Goal: Task Accomplishment & Management: Complete application form

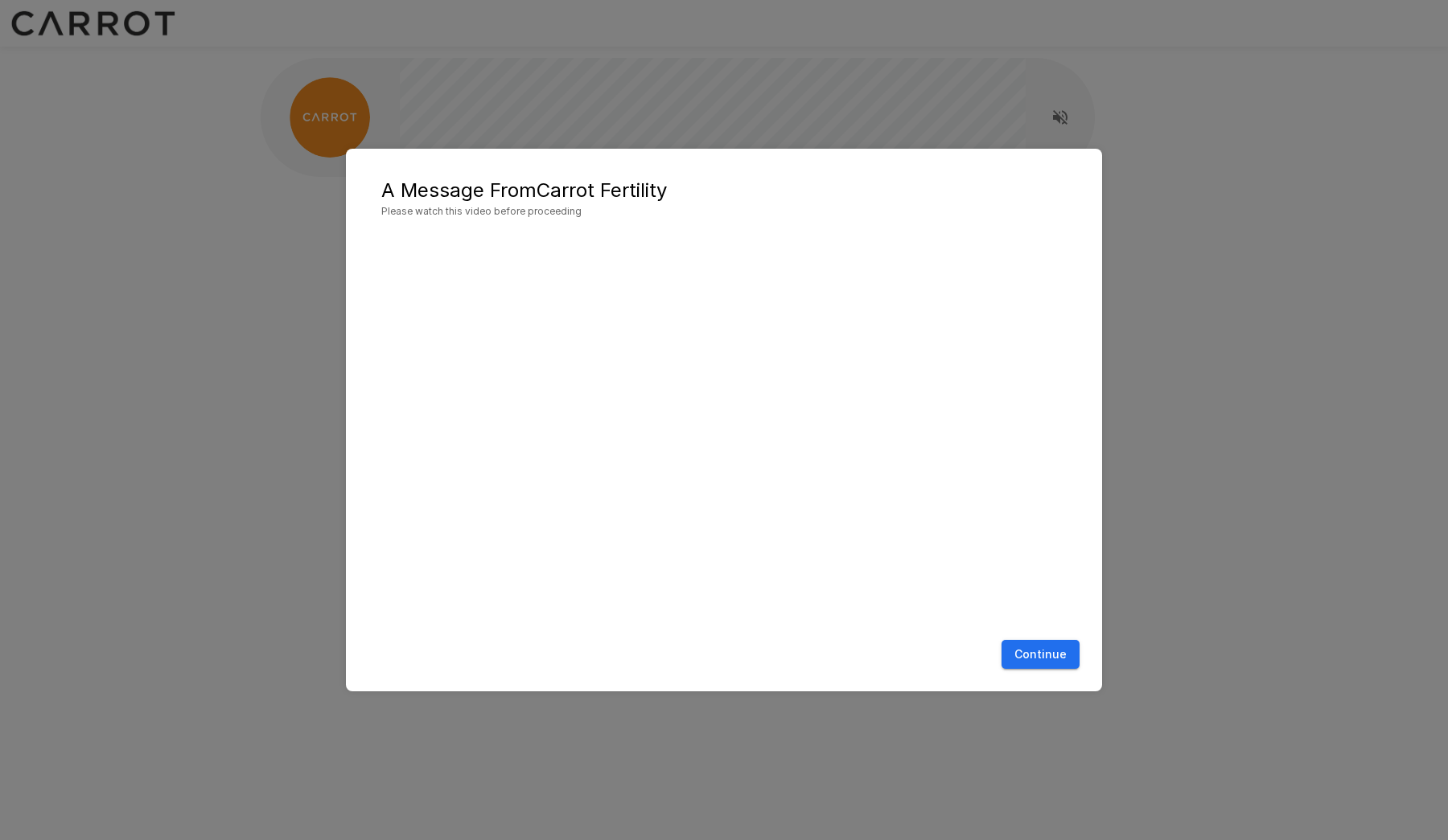
click at [1043, 656] on button "Continue" at bounding box center [1041, 655] width 78 height 30
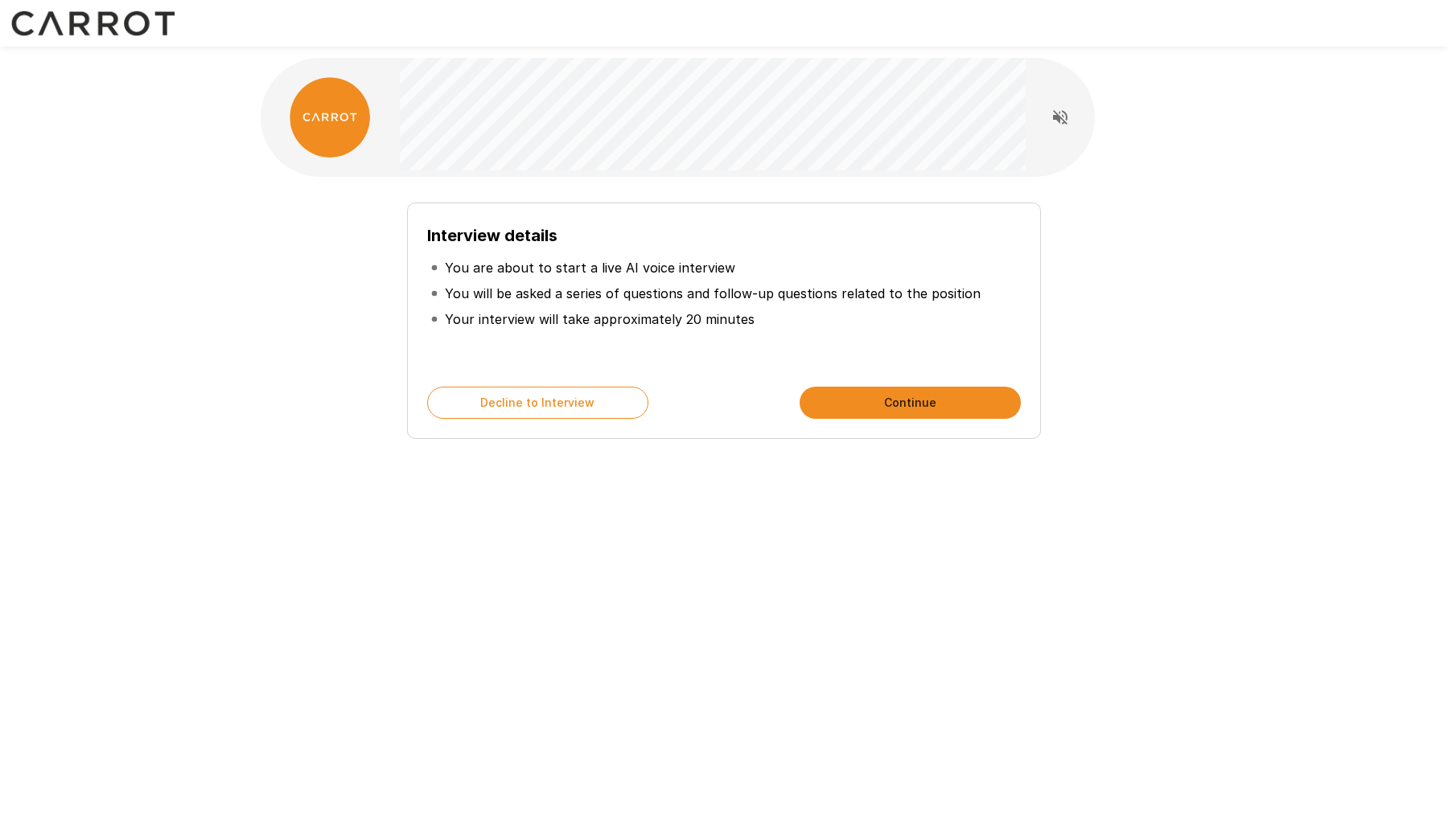
click at [901, 403] on button "Continue" at bounding box center [910, 403] width 221 height 32
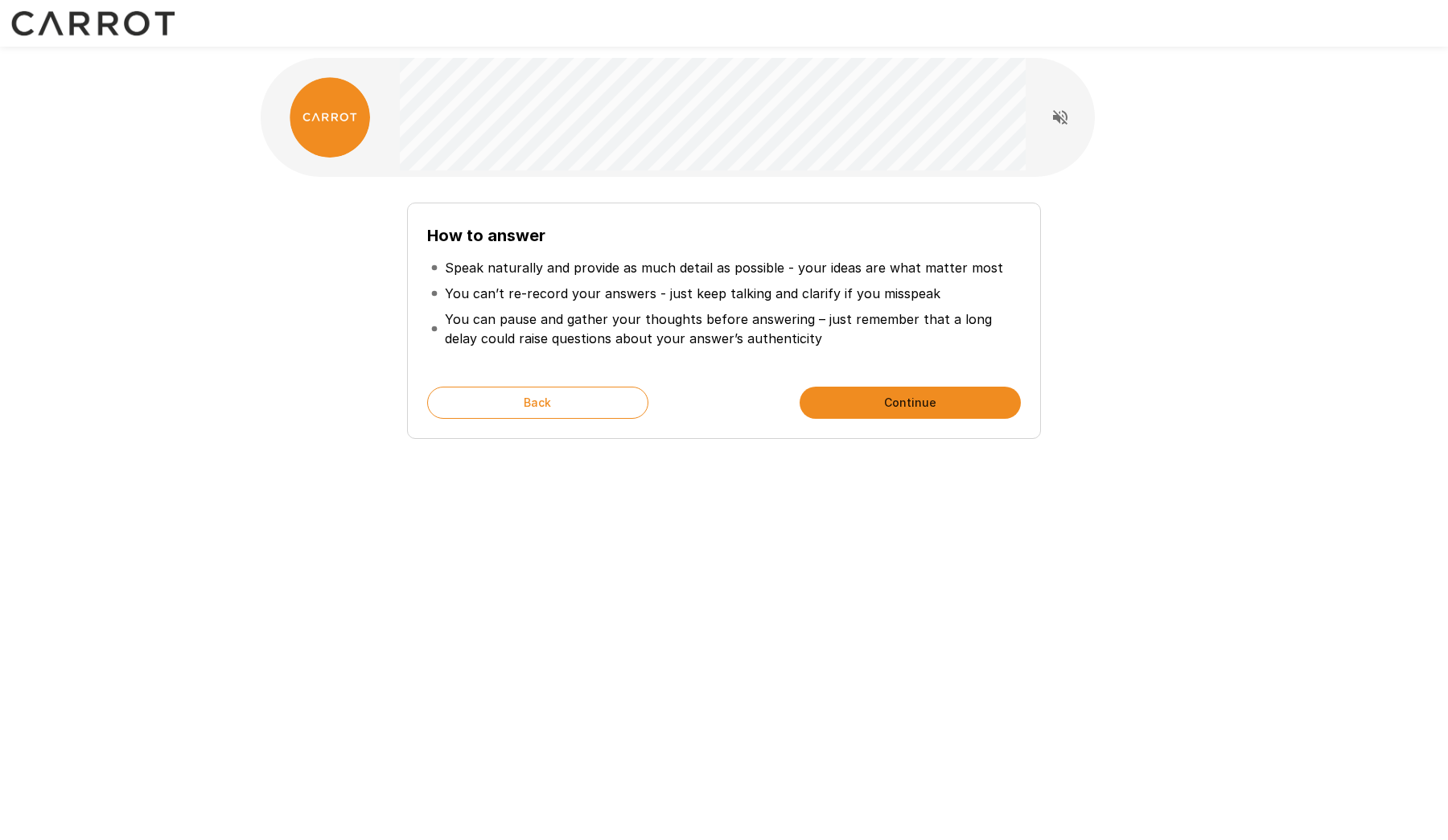
click at [908, 398] on button "Continue" at bounding box center [910, 403] width 221 height 32
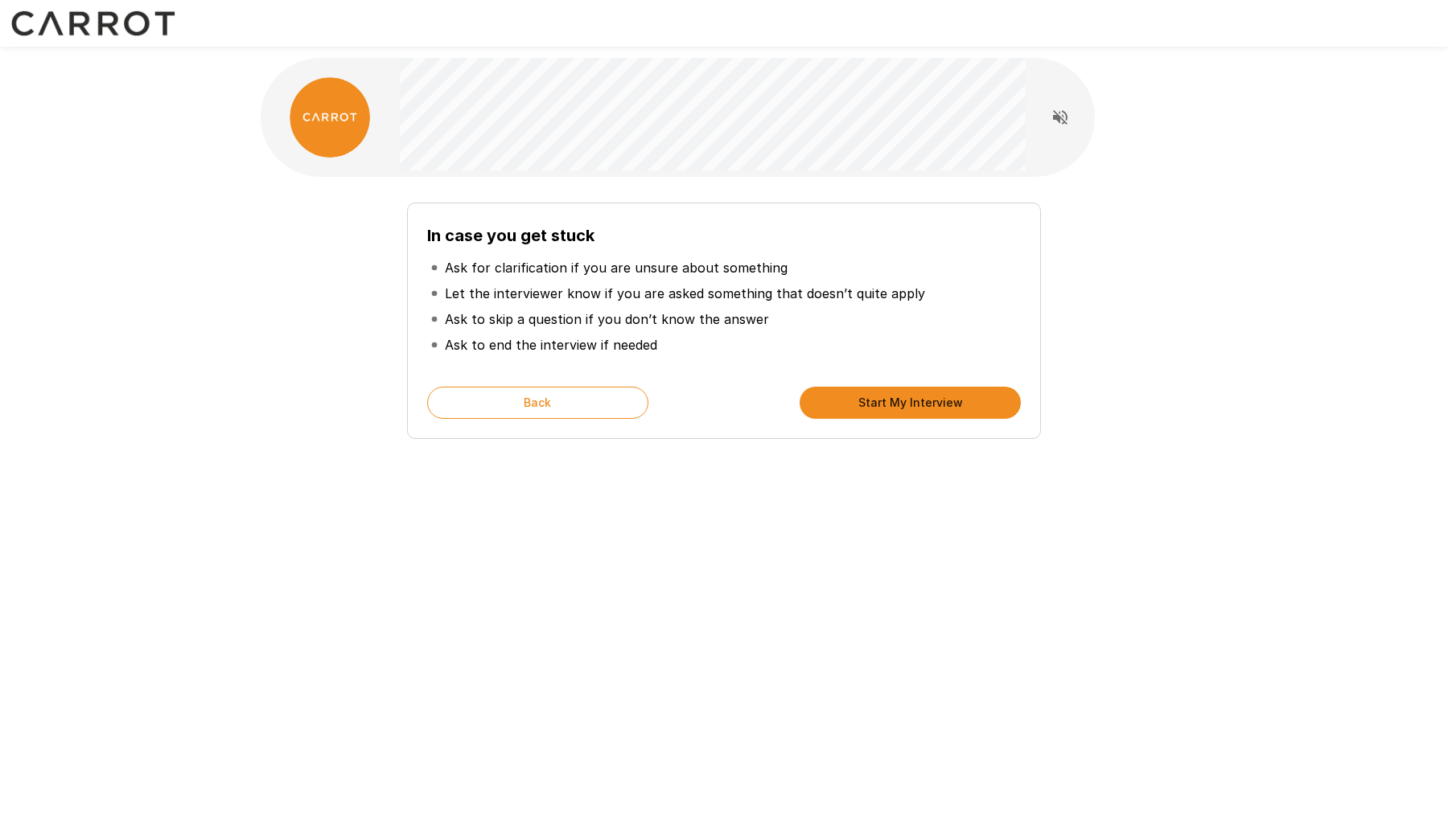
click at [908, 398] on button "Start My Interview" at bounding box center [910, 403] width 221 height 32
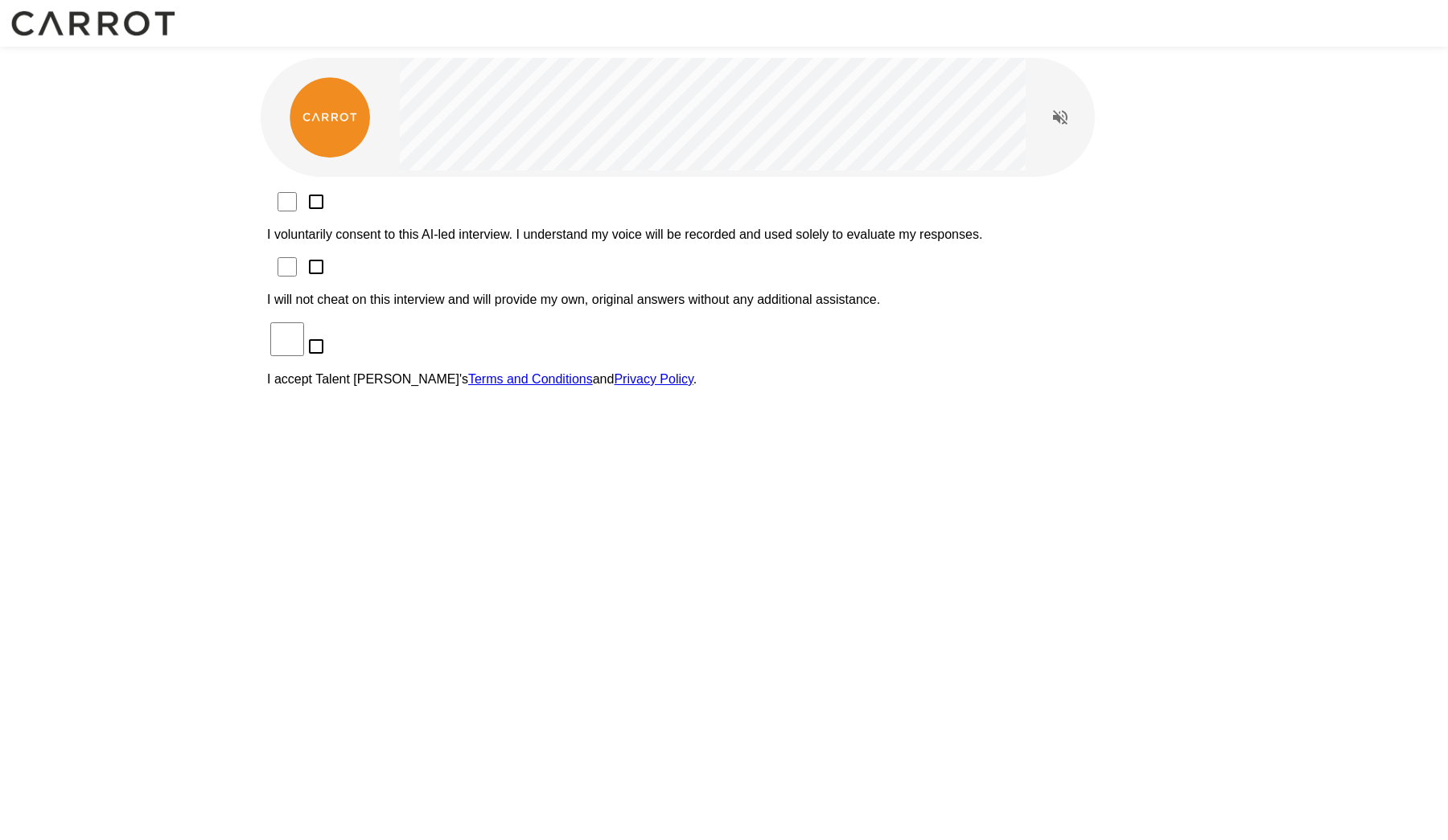
click at [753, 227] on p "I voluntarily consent to this AI-led interview. I understand my voice will be r…" at bounding box center [724, 234] width 914 height 14
click at [480, 293] on p "I will not cheat on this interview and will provide my own, original answers wi…" at bounding box center [724, 300] width 914 height 14
click at [470, 372] on p "I accept Talent Llama's Terms and Conditions and Privacy Policy ." at bounding box center [724, 379] width 914 height 14
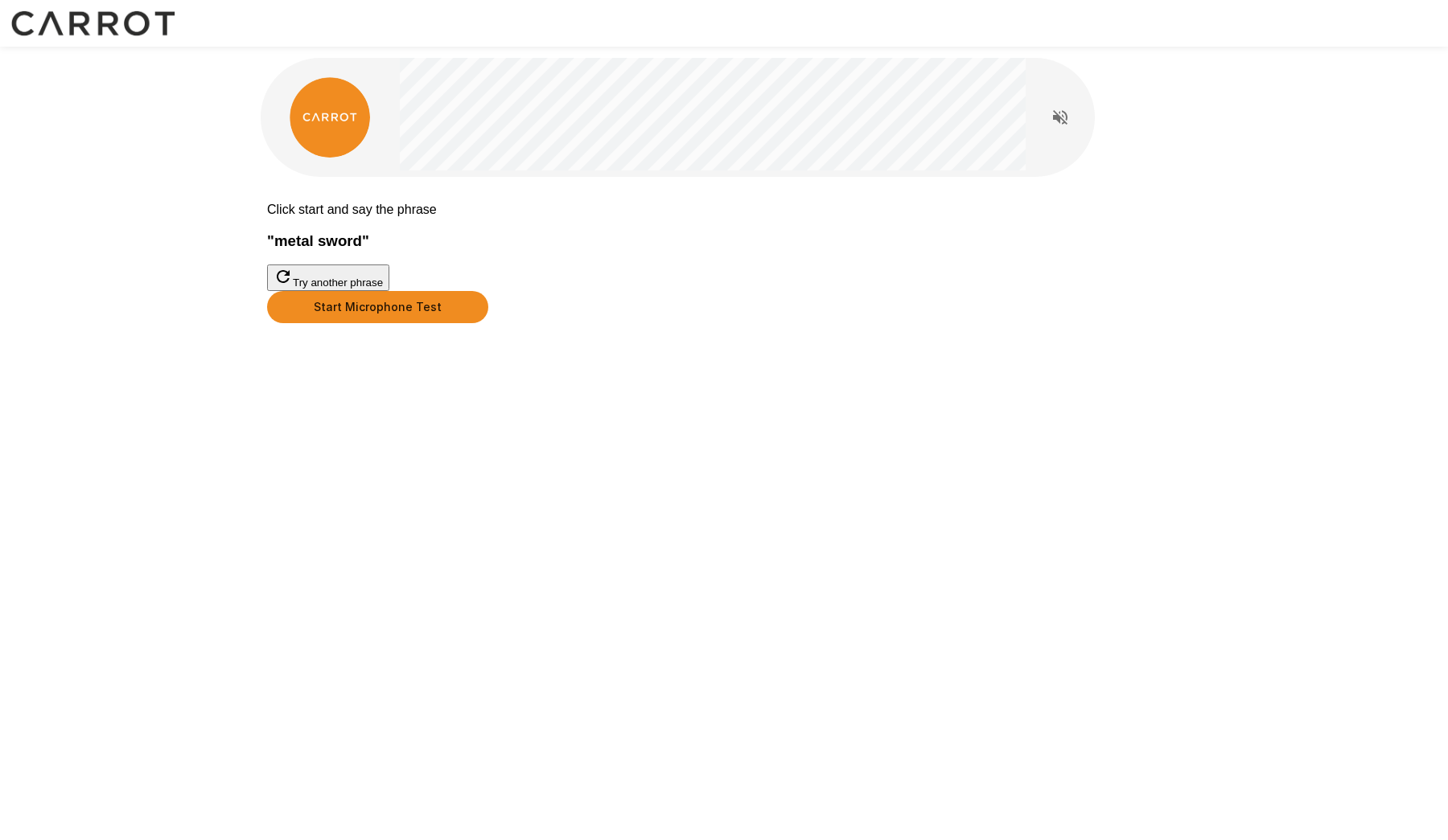
click at [489, 323] on button "Start Microphone Test" at bounding box center [377, 307] width 221 height 32
click at [348, 356] on button "Stop & Submit" at bounding box center [308, 347] width 81 height 17
click at [750, 474] on div "Click start and say the phrase " metal sword " Try another phrase" at bounding box center [724, 284] width 966 height 569
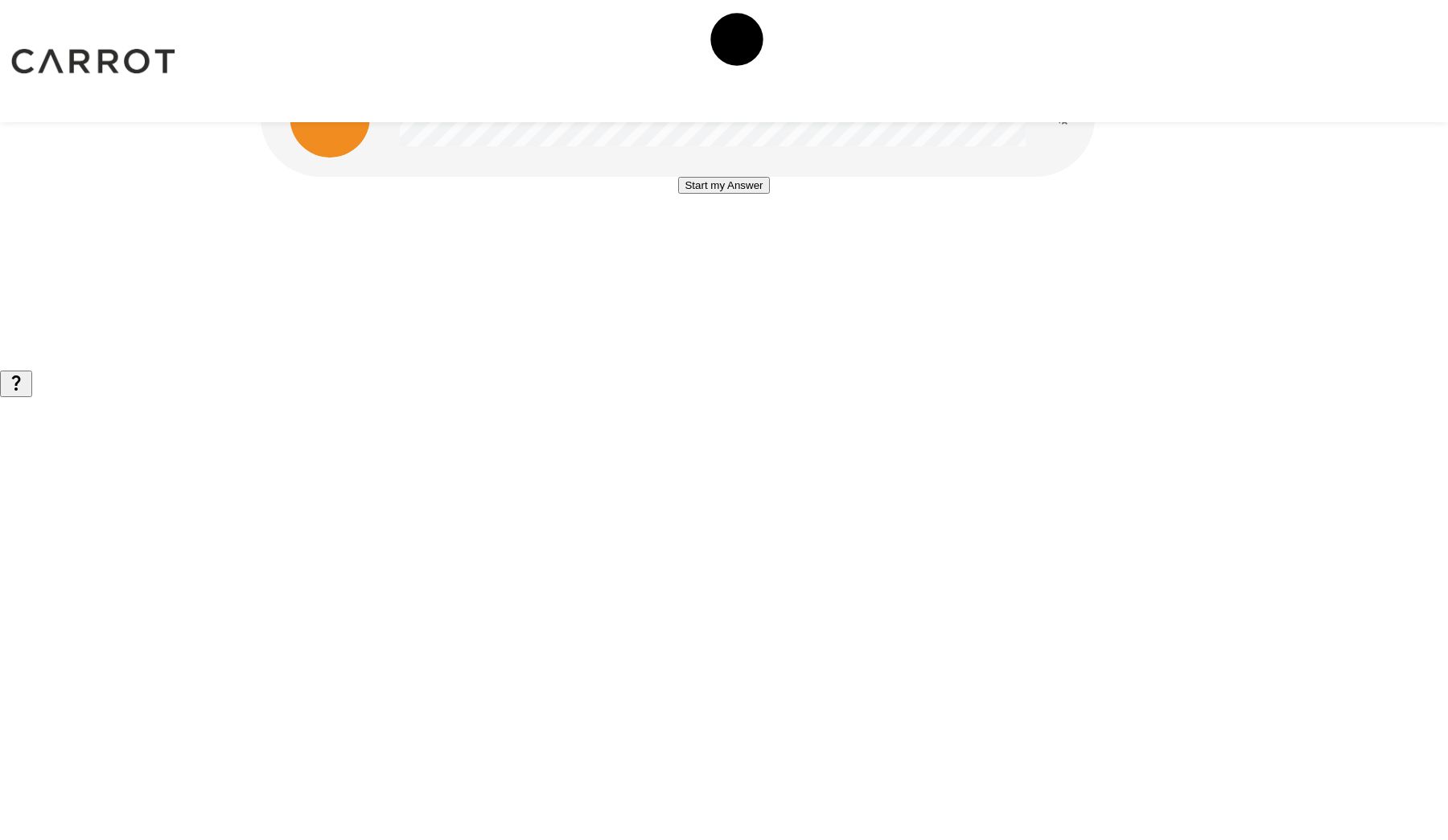
click at [769, 194] on button "Start my Answer" at bounding box center [723, 185] width 91 height 17
click at [765, 242] on button "Stop & Submit" at bounding box center [724, 233] width 81 height 17
click at [769, 194] on button "Start my Answer" at bounding box center [723, 185] width 91 height 17
click at [765, 242] on button "Stop & Submit" at bounding box center [724, 233] width 81 height 17
click at [769, 194] on button "Start my Answer" at bounding box center [723, 185] width 91 height 17
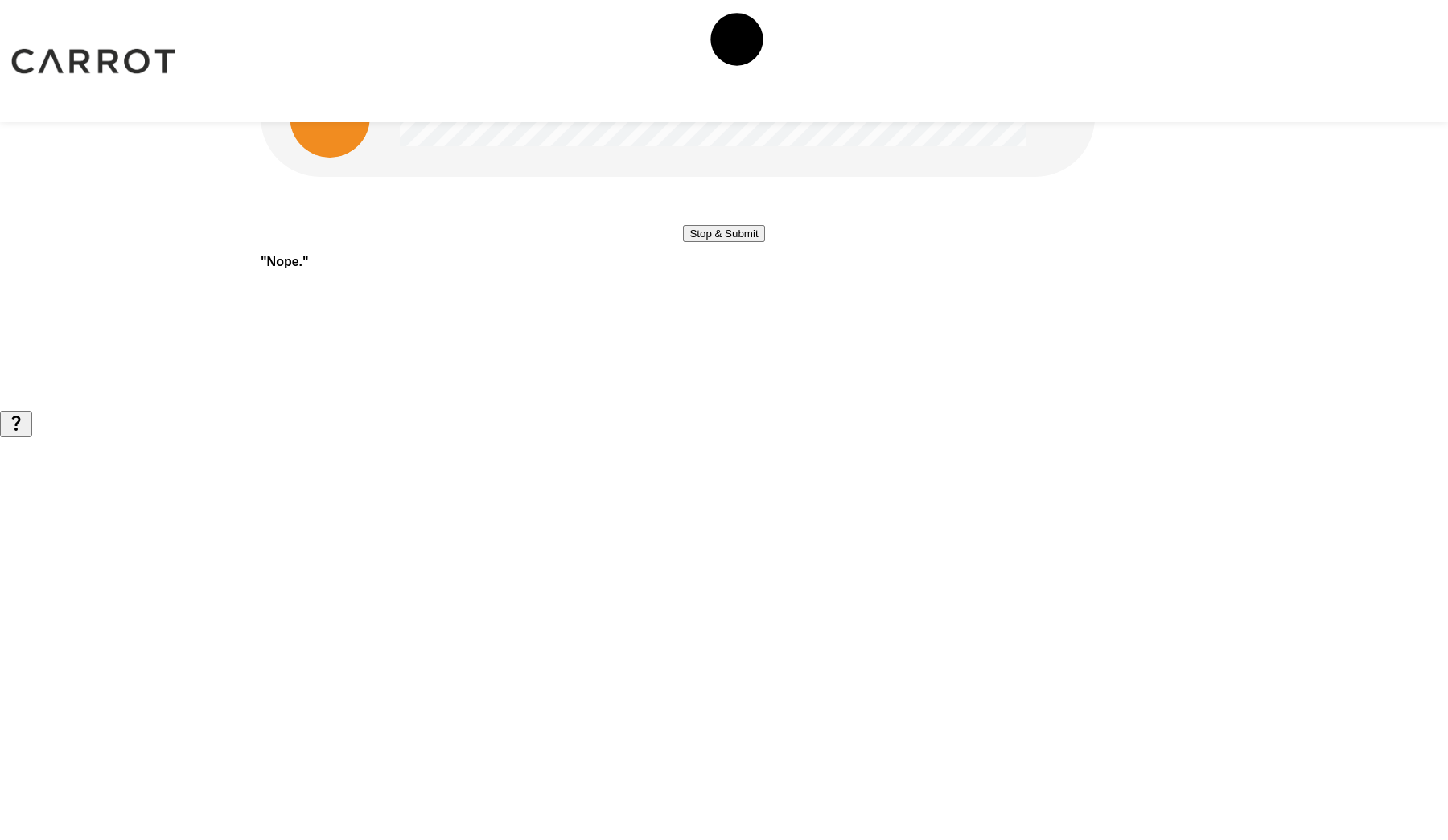
click at [765, 242] on button "Stop & Submit" at bounding box center [724, 233] width 81 height 17
click at [769, 194] on button "Start my Answer" at bounding box center [723, 185] width 91 height 17
click at [765, 242] on button "Stop & Submit" at bounding box center [724, 233] width 81 height 17
click at [739, 215] on button "Start my Answer" at bounding box center [723, 205] width 91 height 17
click at [739, 263] on button "Stop & Submit" at bounding box center [724, 254] width 81 height 17
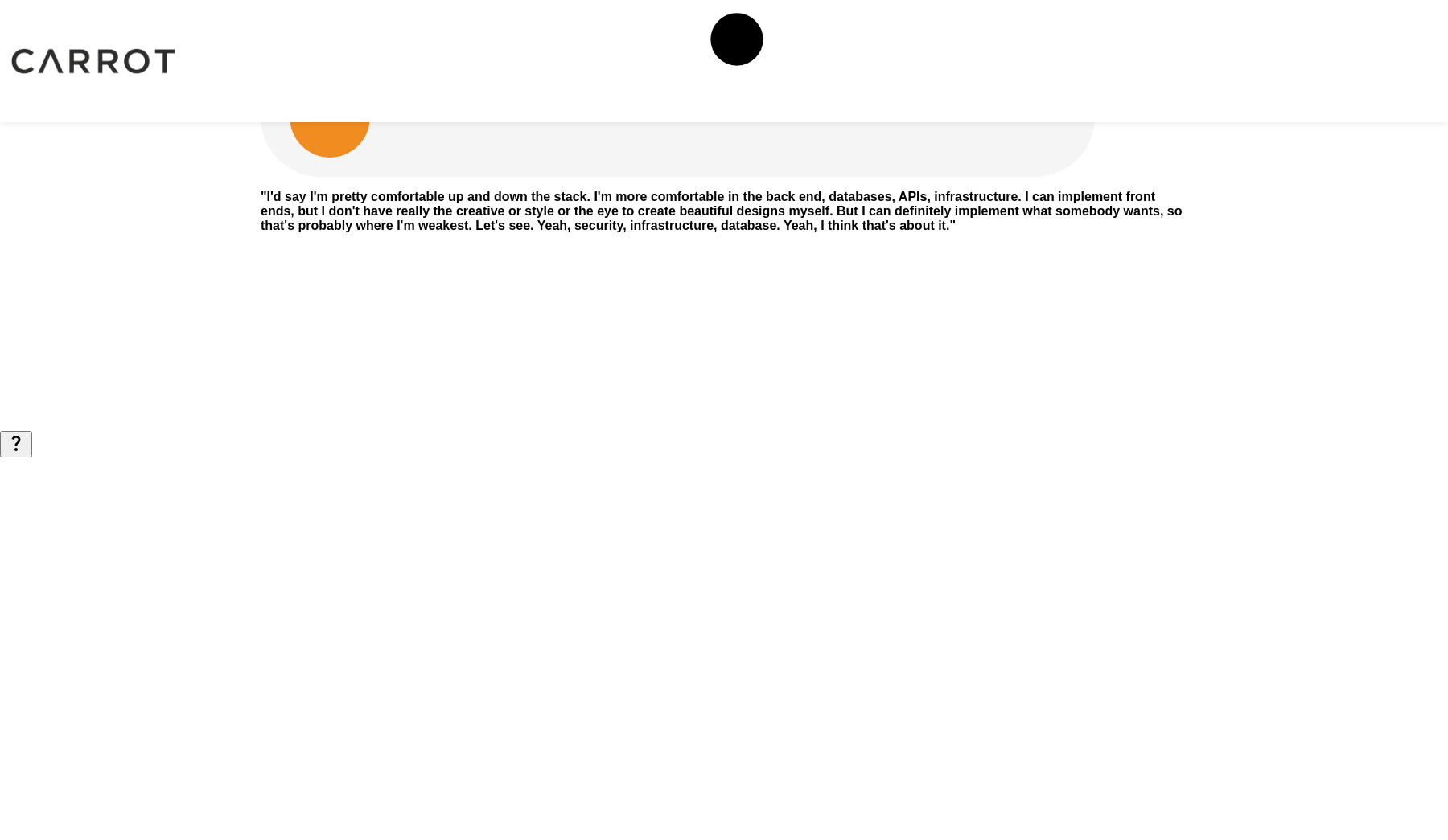
click at [739, 234] on div "" I'd say I'm pretty comfortable up and down the stack. I'm more comfortable in…" at bounding box center [724, 211] width 927 height 43
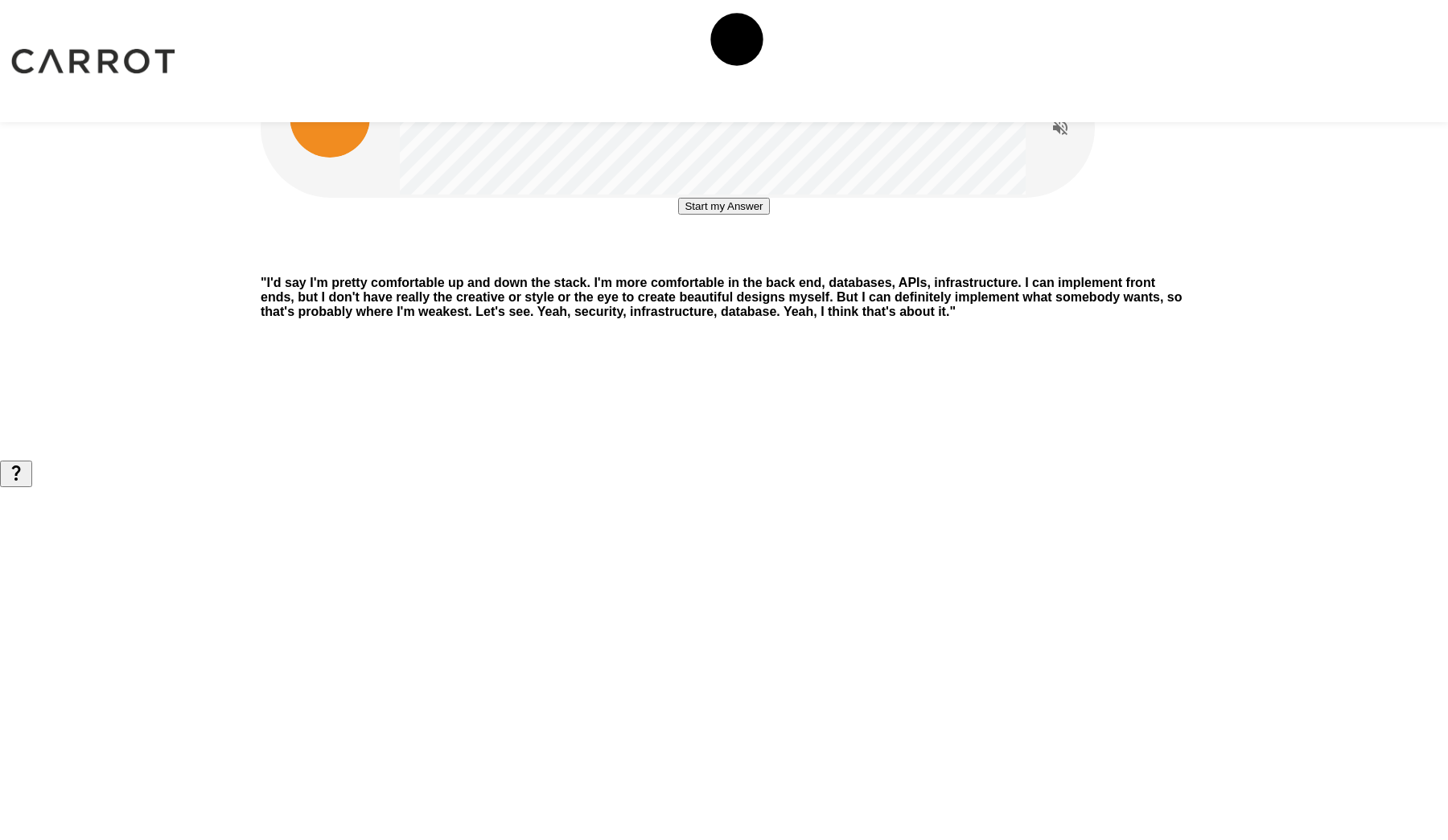
click at [739, 215] on button "Start my Answer" at bounding box center [723, 205] width 91 height 17
click at [739, 263] on button "Stop & Submit" at bounding box center [724, 254] width 81 height 17
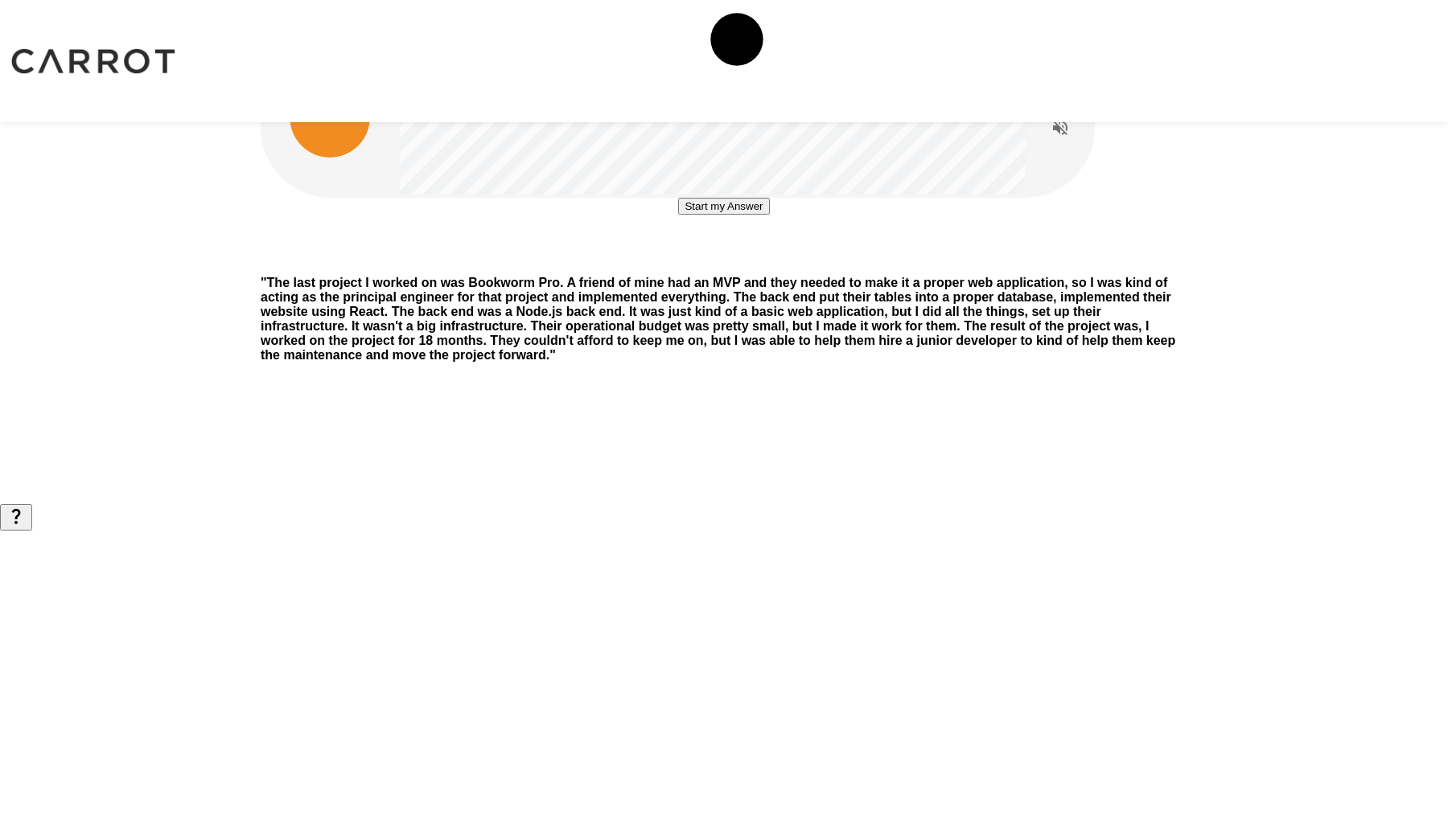
click at [739, 215] on button "Start my Answer" at bounding box center [723, 205] width 91 height 17
click at [739, 263] on button "Stop & Submit" at bounding box center [724, 254] width 81 height 17
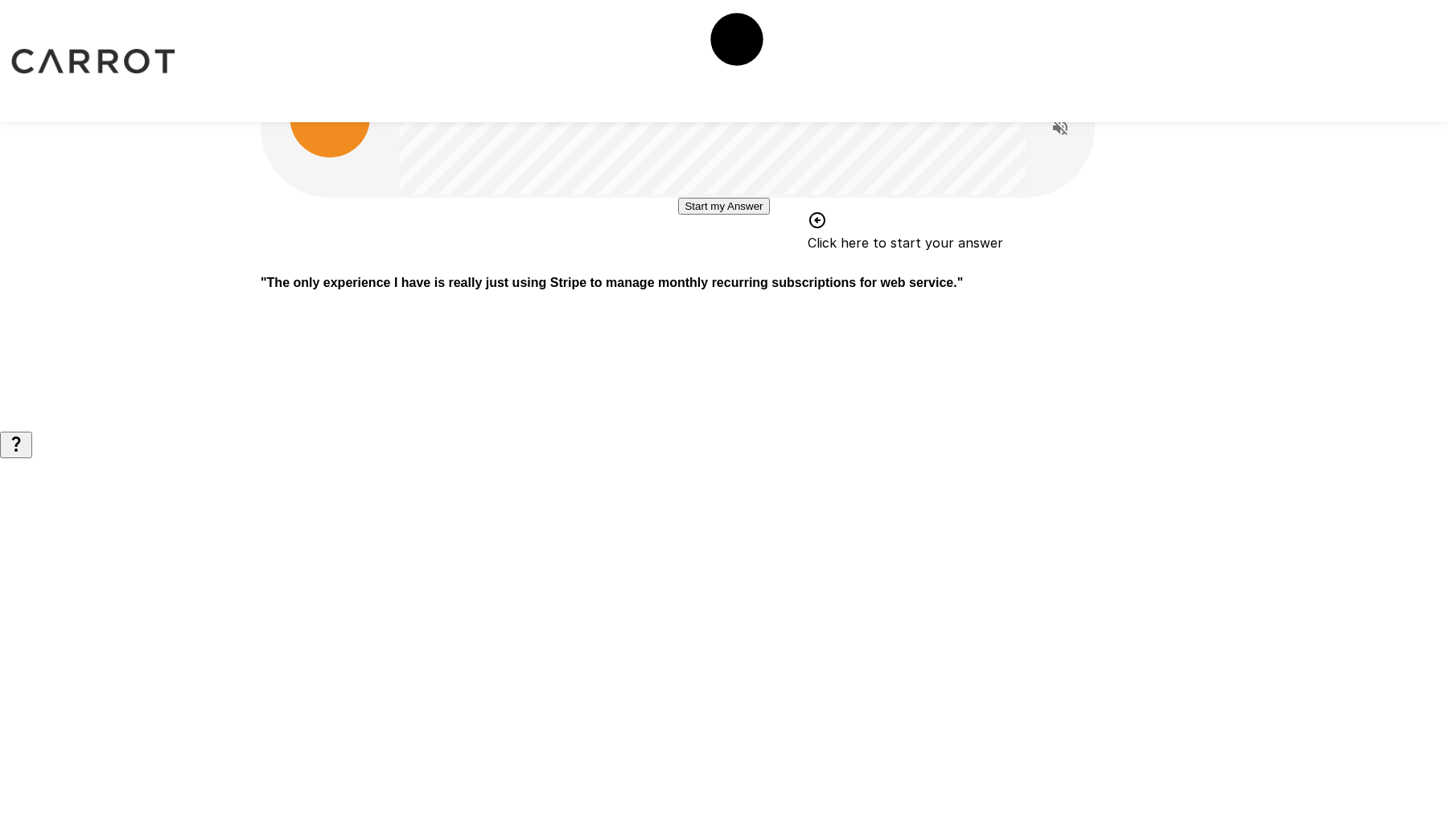
click at [739, 215] on button "Start my Answer" at bounding box center [723, 205] width 91 height 17
click at [739, 263] on button "Stop & Submit" at bounding box center [724, 254] width 81 height 17
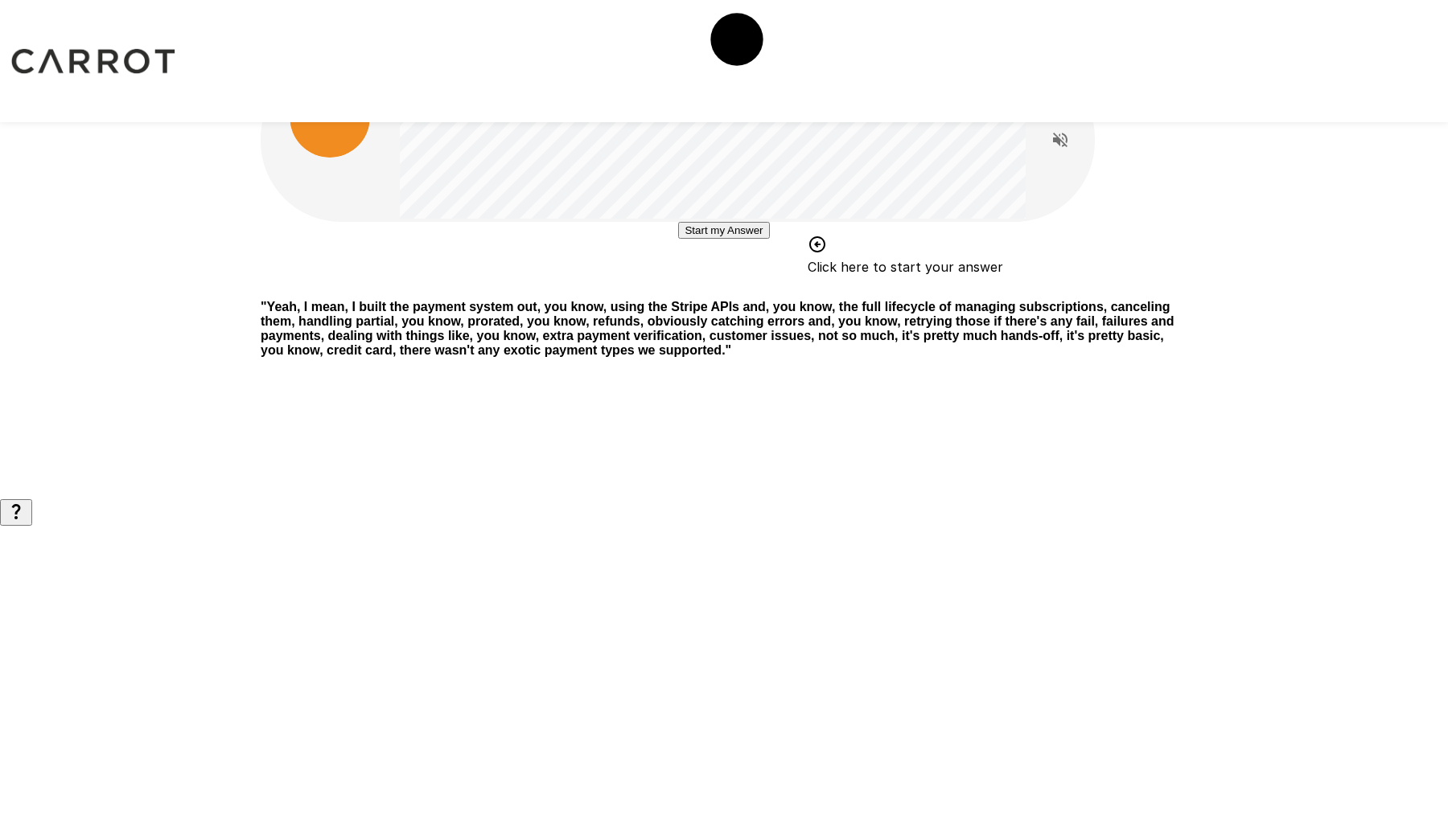
click at [732, 239] on button "Start my Answer" at bounding box center [723, 230] width 91 height 17
click at [732, 287] on button "Stop & Submit" at bounding box center [724, 279] width 81 height 17
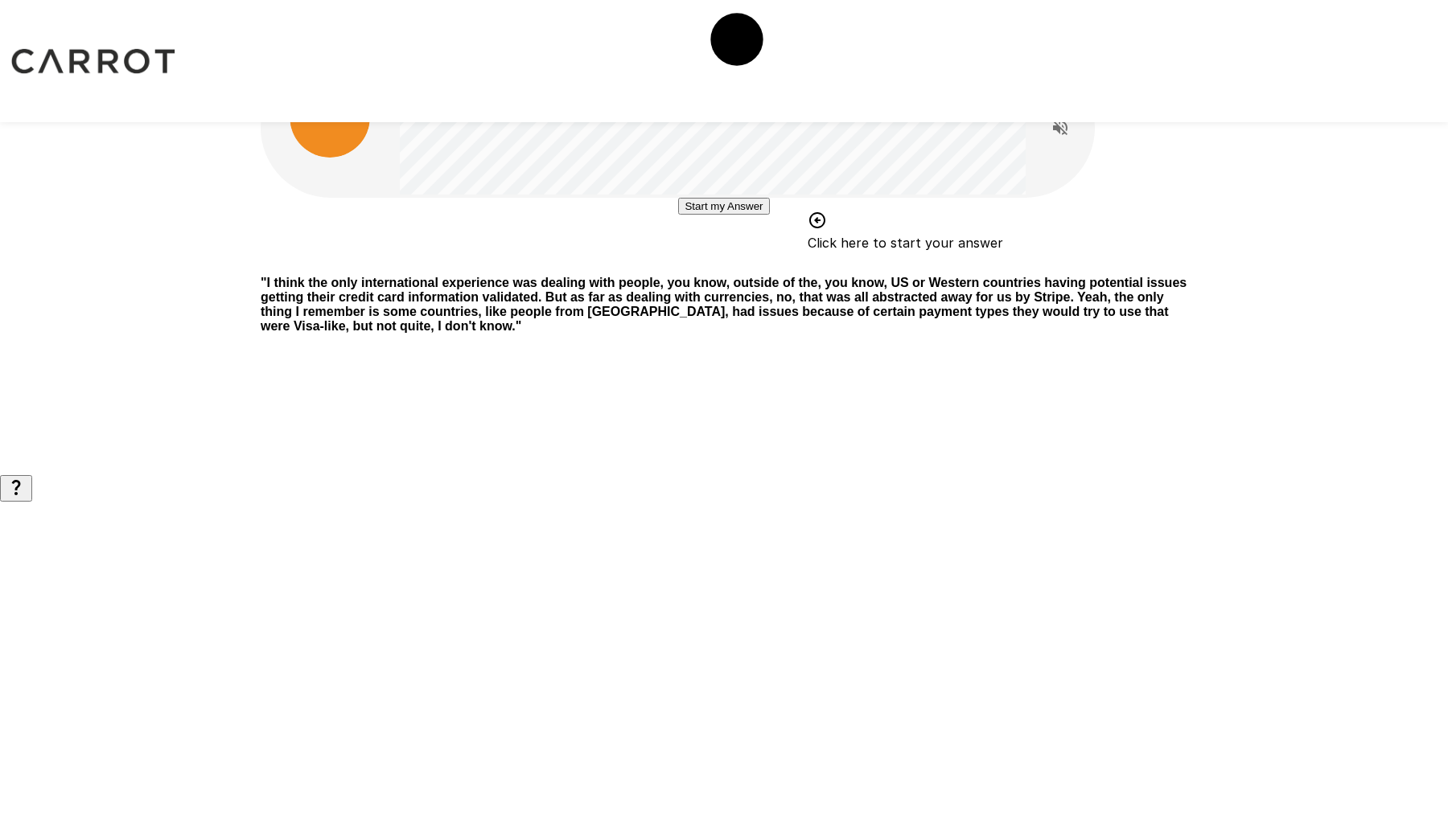
click at [732, 215] on button "Start my Answer" at bounding box center [723, 205] width 91 height 17
click at [732, 263] on button "Stop & Submit" at bounding box center [724, 254] width 81 height 17
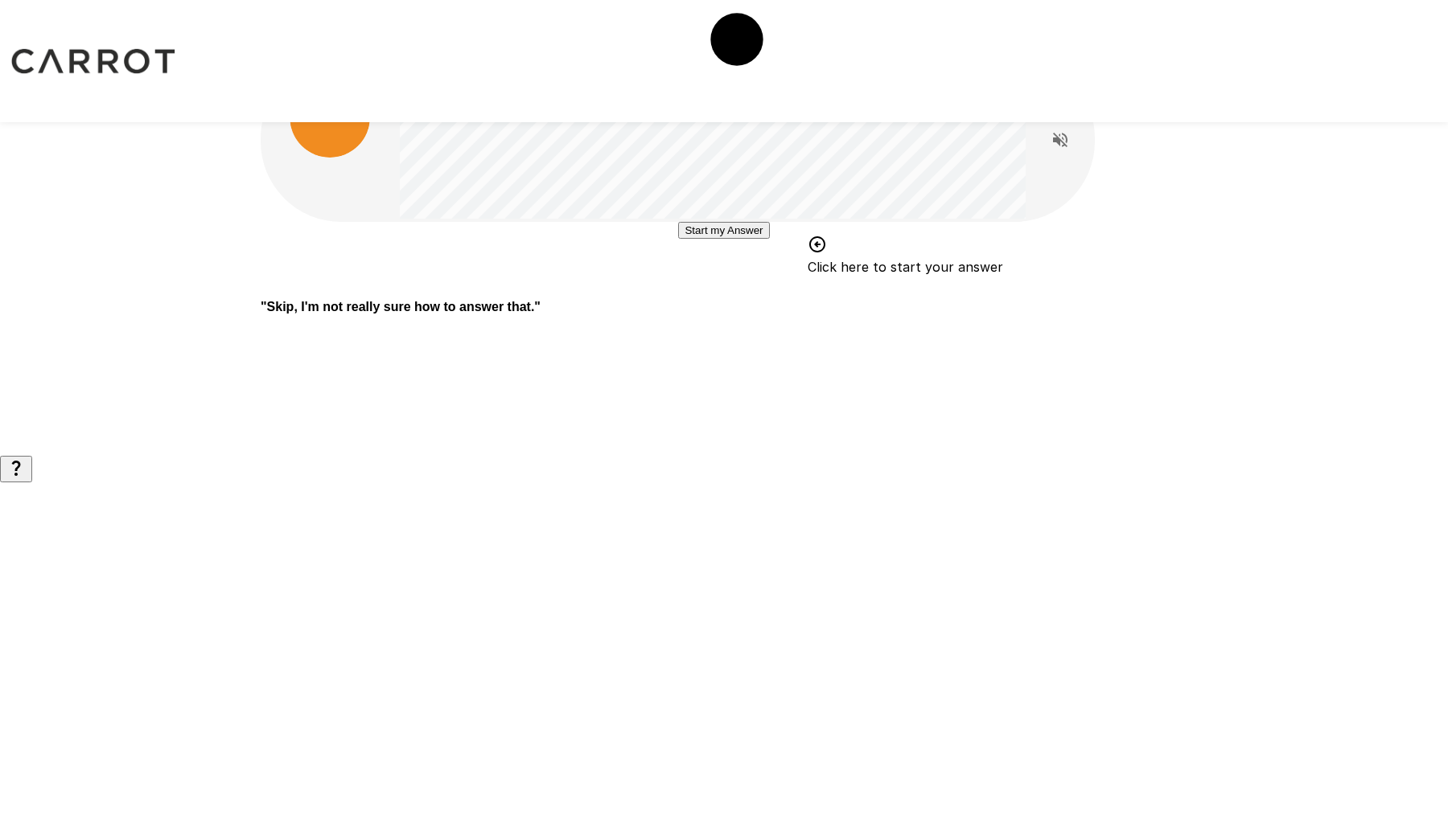
click at [728, 239] on button "Start my Answer" at bounding box center [723, 230] width 91 height 17
click at [728, 287] on button "Stop & Submit" at bounding box center [724, 279] width 81 height 17
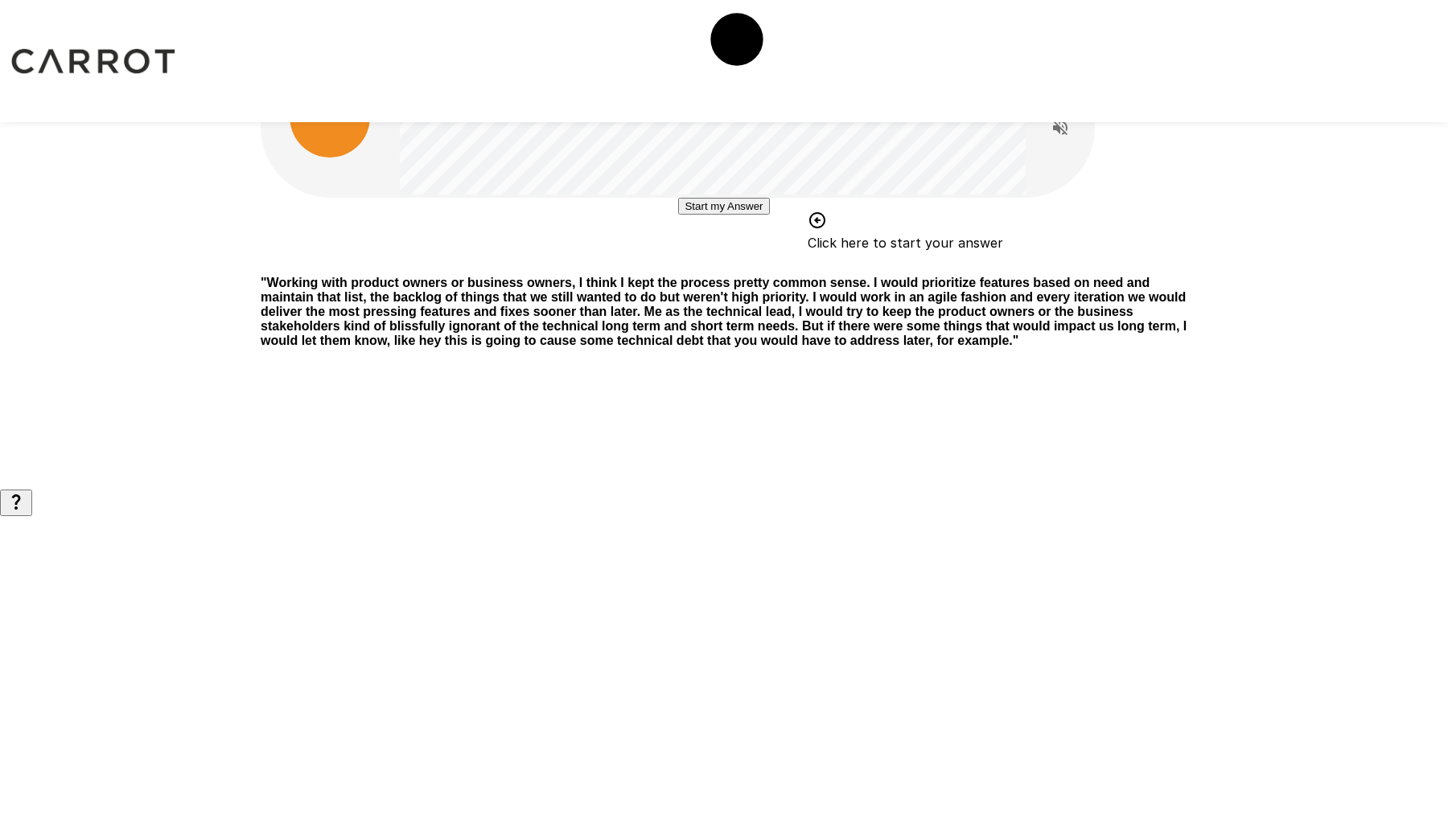
click at [728, 215] on button "Start my Answer" at bounding box center [723, 205] width 91 height 17
click at [728, 263] on button "Stop & Submit" at bounding box center [724, 254] width 81 height 17
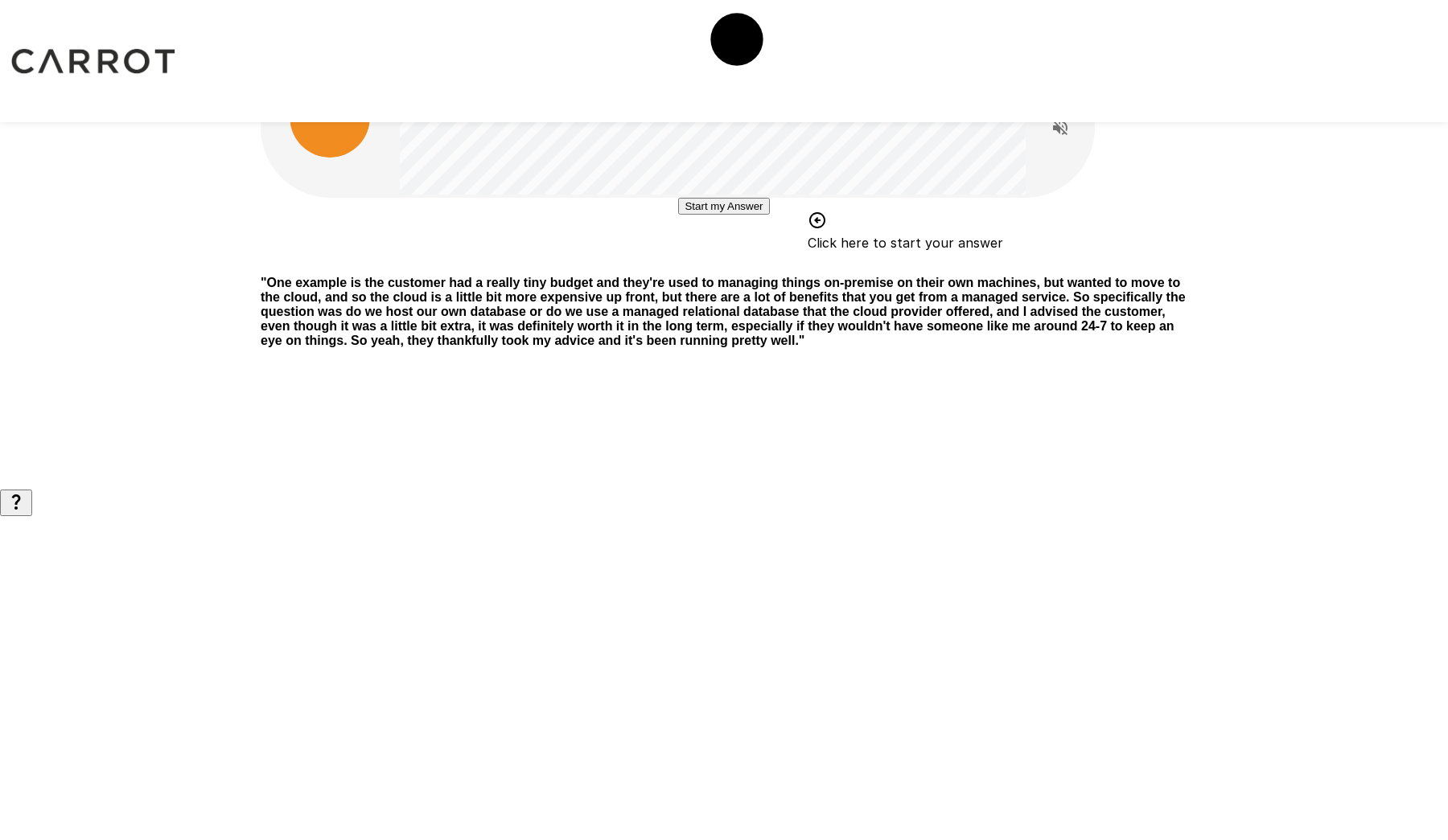
click at [728, 215] on button "Start my Answer" at bounding box center [723, 205] width 91 height 17
click at [728, 263] on button "Stop & Submit" at bounding box center [724, 254] width 81 height 17
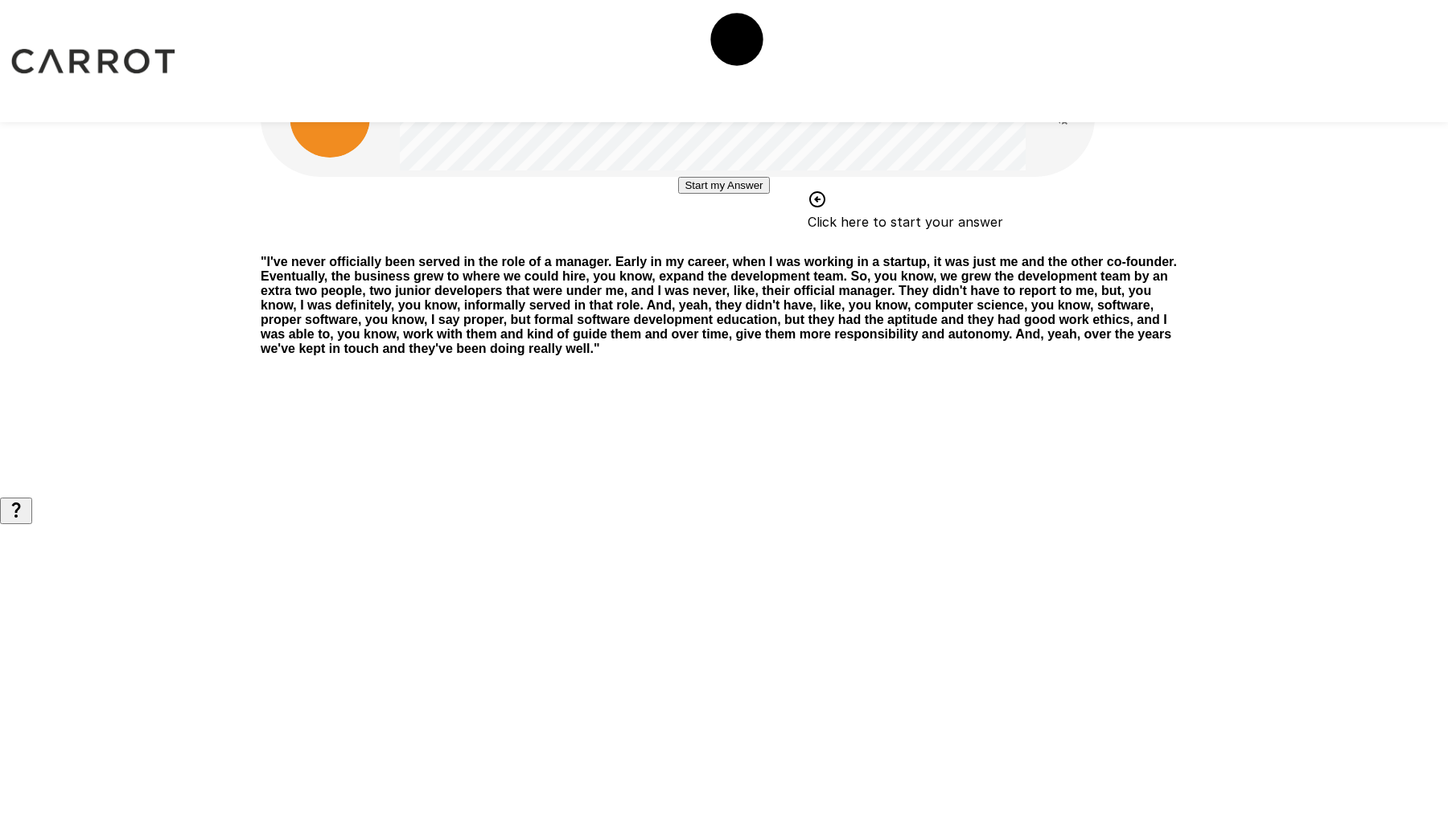
click at [721, 194] on button "Start my Answer" at bounding box center [723, 185] width 91 height 17
click at [721, 242] on button "Stop & Submit" at bounding box center [724, 233] width 81 height 17
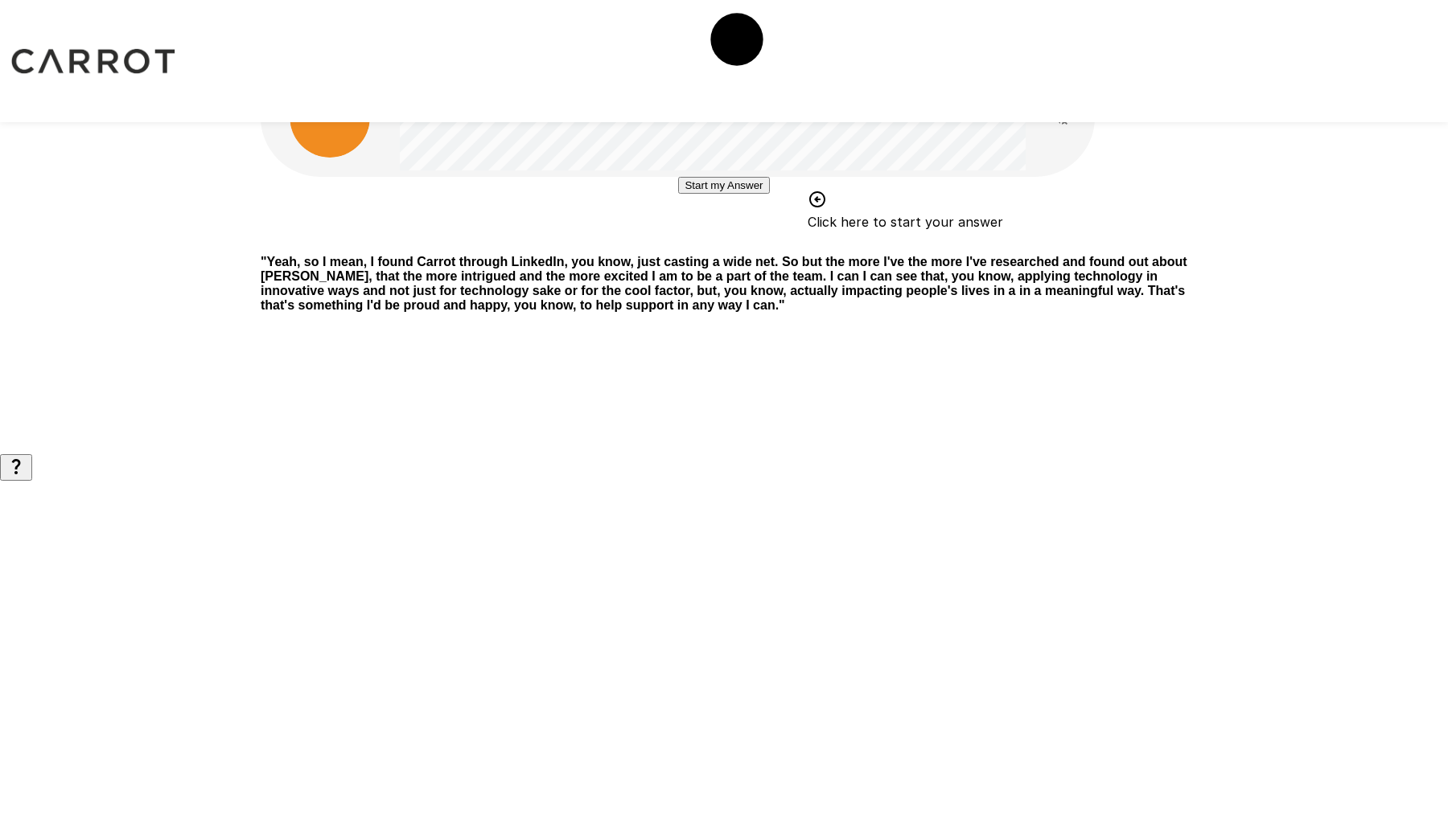
click at [708, 194] on button "Start my Answer" at bounding box center [723, 185] width 91 height 17
click at [717, 242] on button "Stop & Submit" at bounding box center [724, 233] width 81 height 17
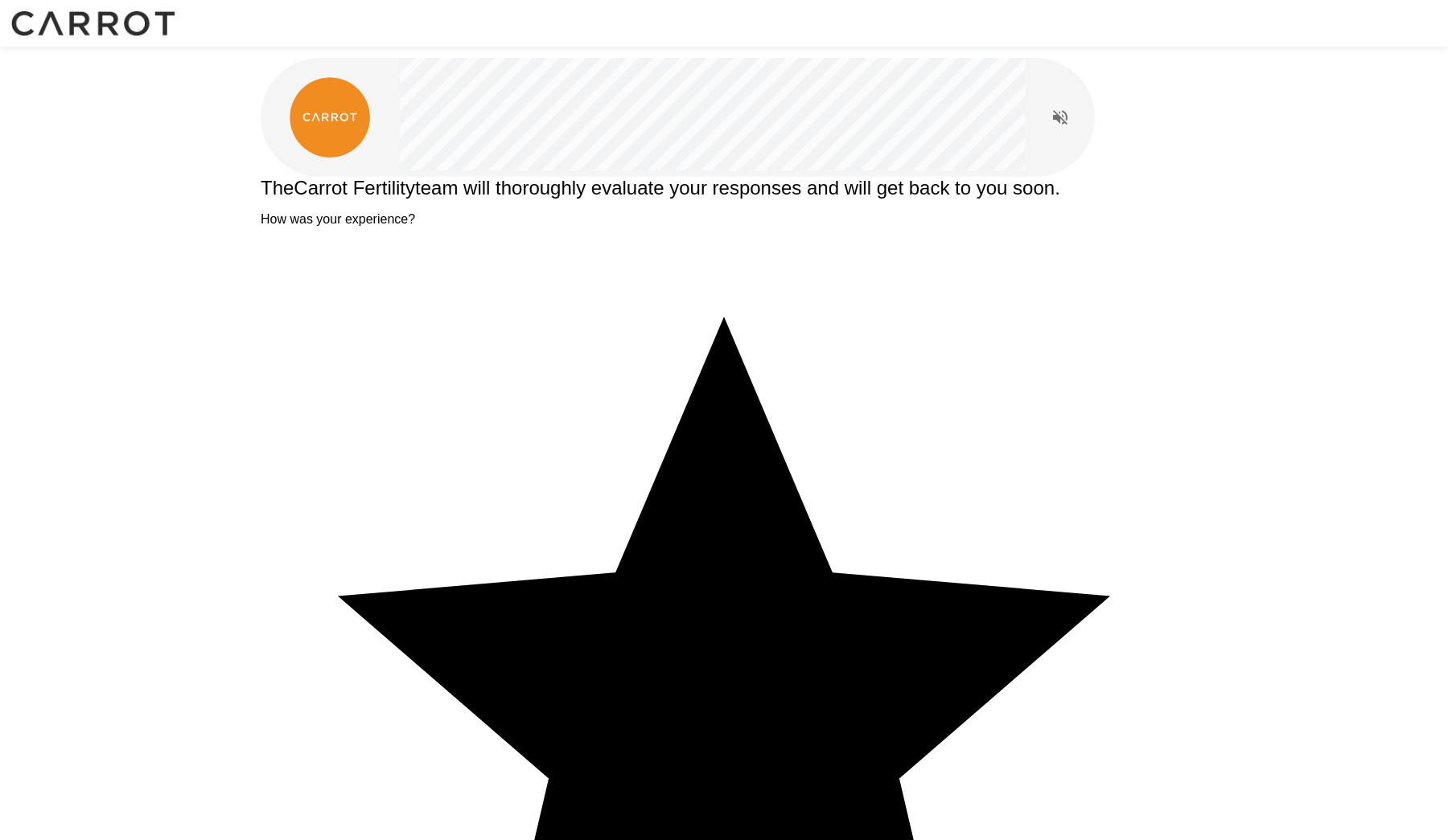
type textarea "**********"
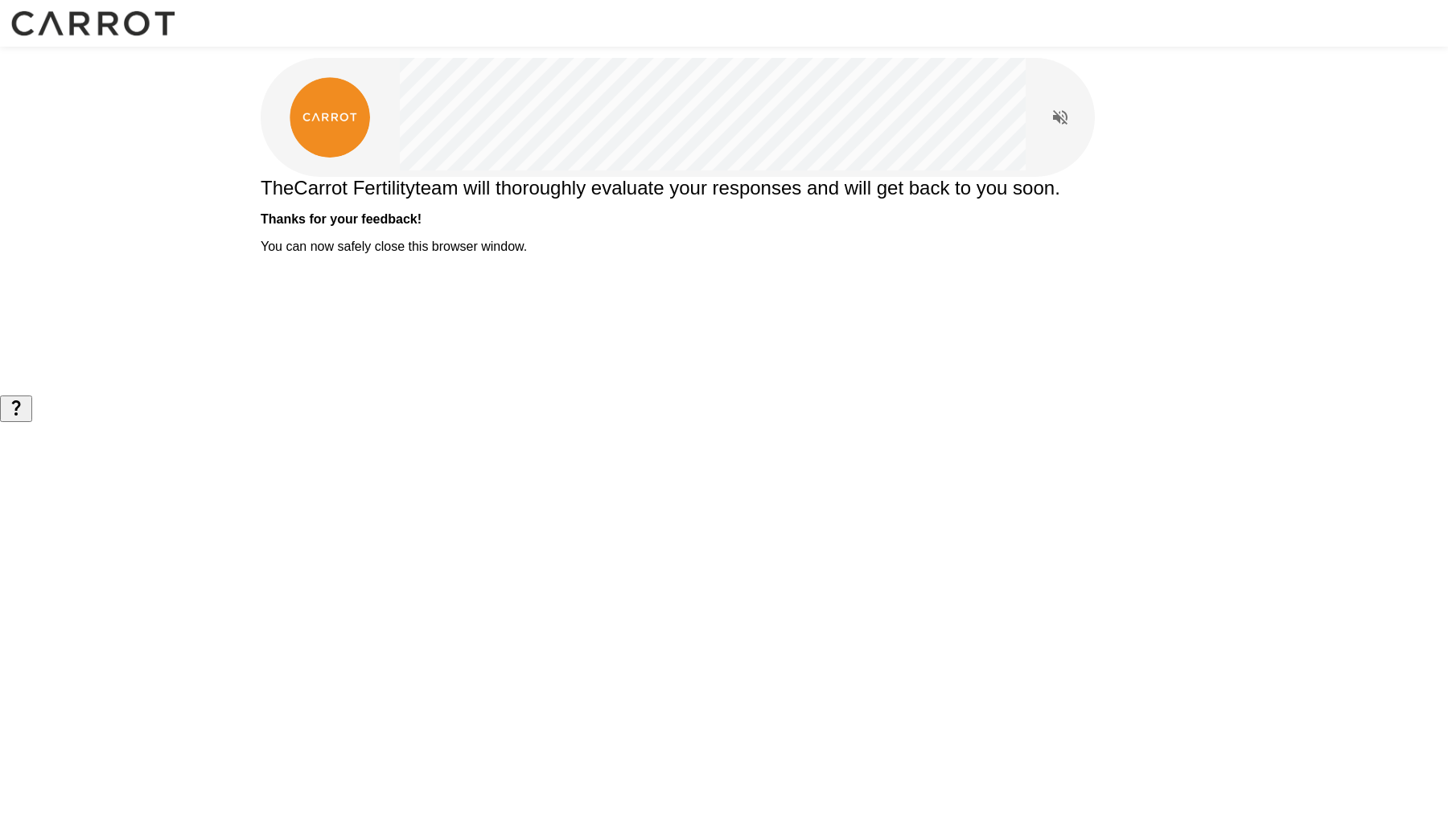
click at [595, 396] on div "The Carrot Fertility team will thoroughly evaluate your responses and will get …" at bounding box center [724, 197] width 966 height 396
